Goal: Task Accomplishment & Management: Manage account settings

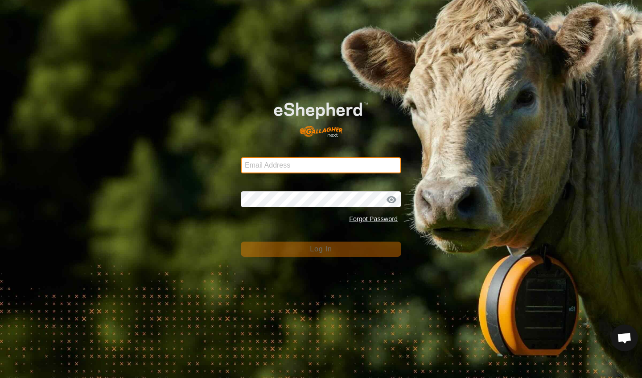
type input "[EMAIL_ADDRESS][DOMAIN_NAME]"
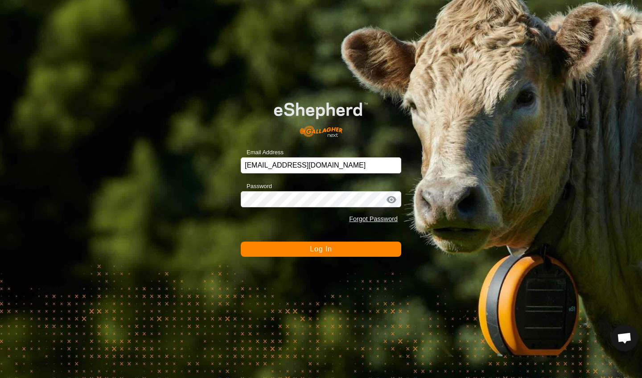
click at [313, 249] on span "Log In" at bounding box center [321, 249] width 22 height 8
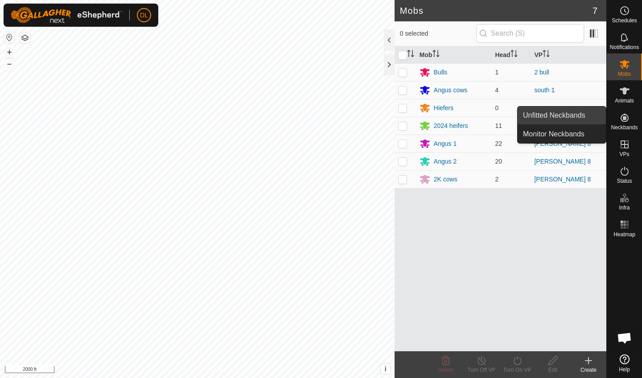
click at [582, 118] on link "Unfitted Neckbands" at bounding box center [562, 116] width 88 height 18
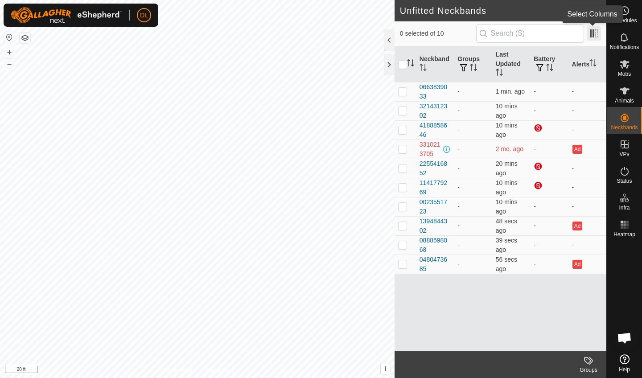
click at [589, 36] on span at bounding box center [594, 33] width 14 height 14
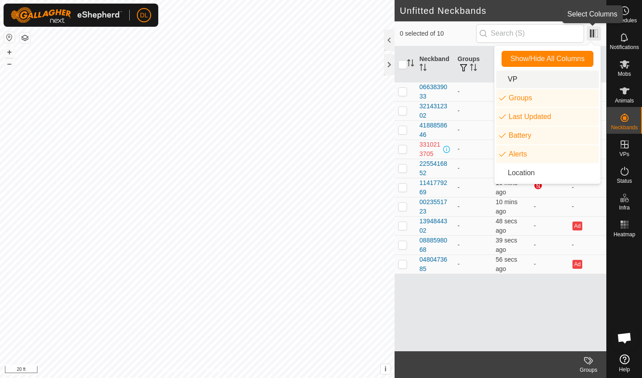
click at [592, 32] on span at bounding box center [594, 33] width 14 height 14
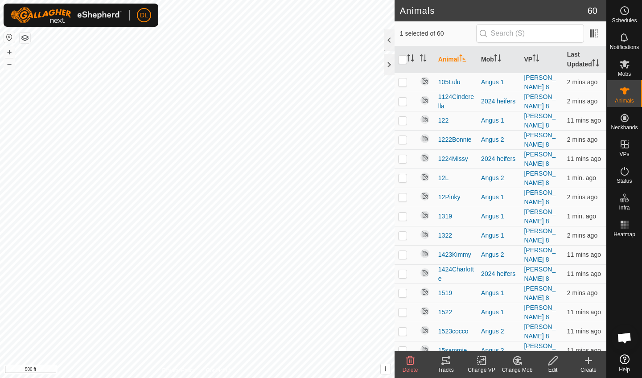
click at [447, 358] on icon at bounding box center [445, 360] width 11 height 11
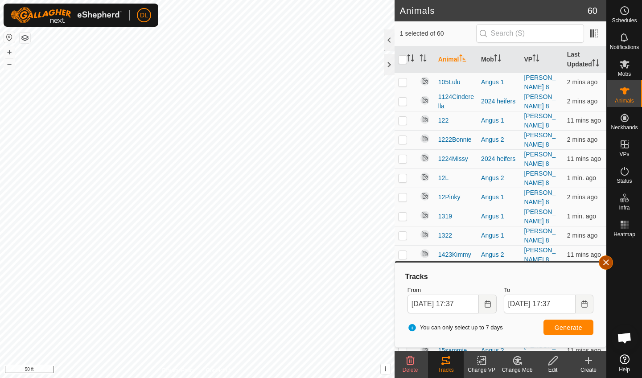
click at [607, 263] on button "button" at bounding box center [606, 262] width 14 height 14
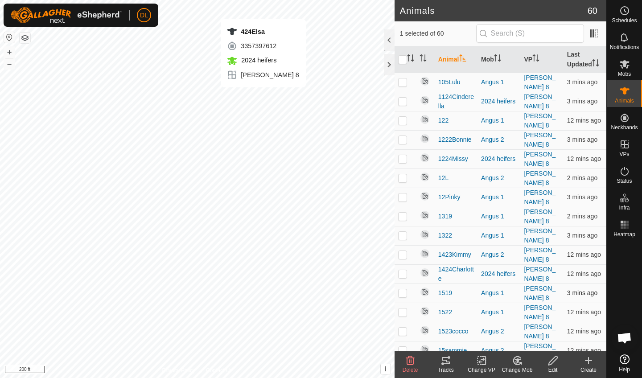
checkbox input "false"
checkbox input "true"
click at [443, 360] on icon at bounding box center [446, 360] width 8 height 7
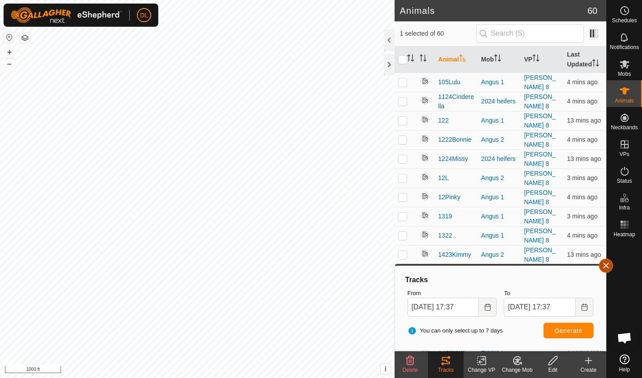
click at [607, 266] on button "button" at bounding box center [606, 266] width 14 height 14
